Goal: Check status: Check status

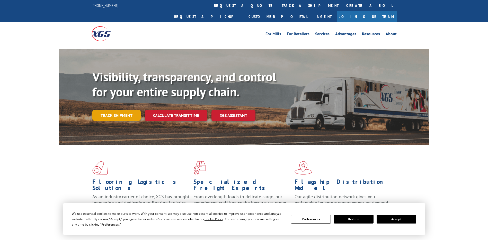
click at [125, 110] on link "Track shipment" at bounding box center [116, 115] width 48 height 11
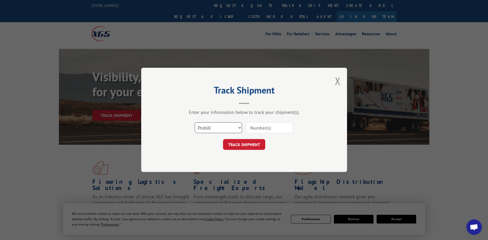
click at [235, 127] on select "Select category... Probill BOL PO" at bounding box center [218, 127] width 47 height 11
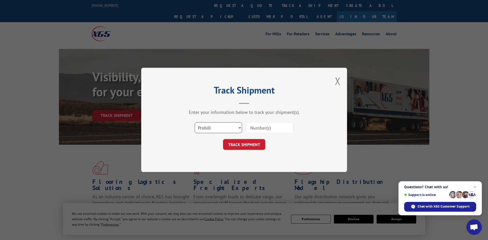
select select "bol"
click at [195, 122] on select "Select category... Probill BOL PO" at bounding box center [218, 127] width 47 height 11
click at [265, 130] on input at bounding box center [269, 127] width 47 height 11
type input "372826"
click at [250, 146] on button "TRACK SHIPMENT" at bounding box center [244, 144] width 42 height 11
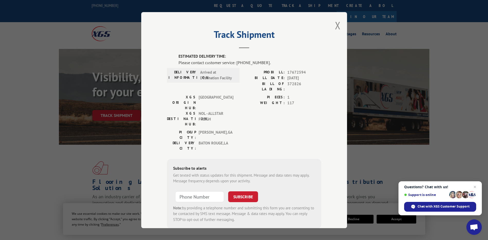
click at [239, 84] on div "DELIVERY INFORMATION: Arrived at Destination Facility PROBILL: 17672594 BILL DA…" at bounding box center [244, 81] width 154 height 25
click at [335, 25] on button "Close modal" at bounding box center [338, 26] width 6 height 14
